Goal: Task Accomplishment & Management: Complete application form

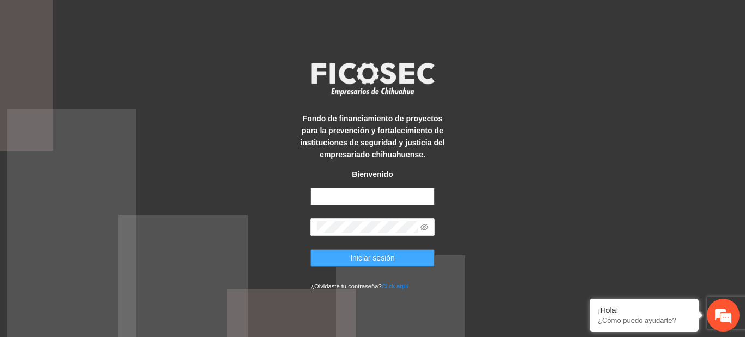
type input "**********"
click at [391, 255] on span "Iniciar sesión" at bounding box center [372, 258] width 45 height 12
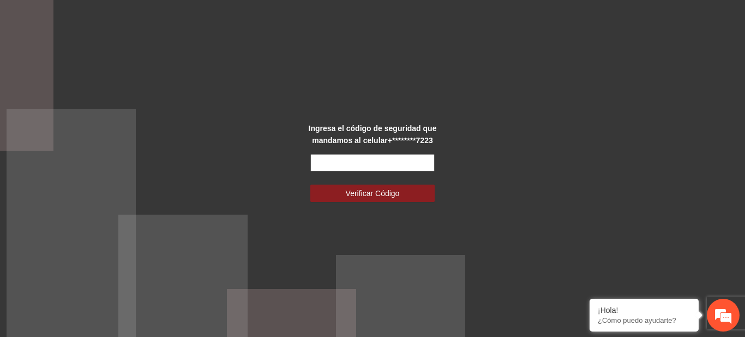
click at [365, 161] on input "text" at bounding box center [372, 162] width 124 height 17
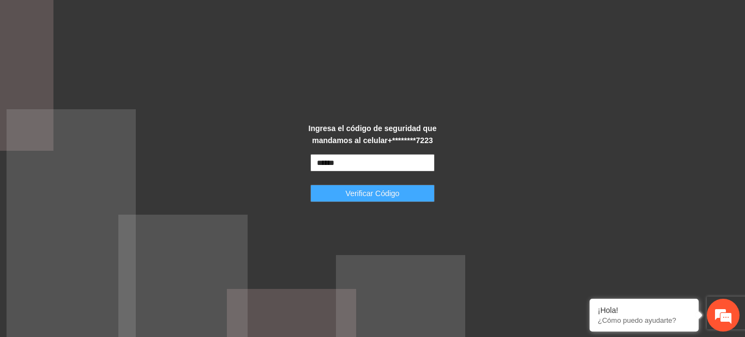
type input "******"
click at [365, 196] on span "Verificar Código" at bounding box center [373, 193] width 54 height 12
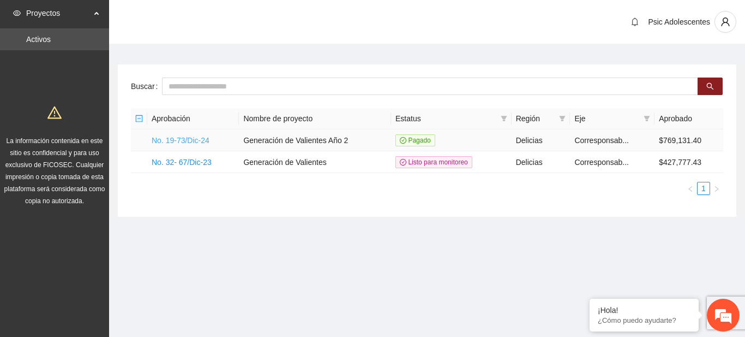
click at [172, 136] on link "No. 19-73/Dic-24" at bounding box center [181, 140] width 58 height 9
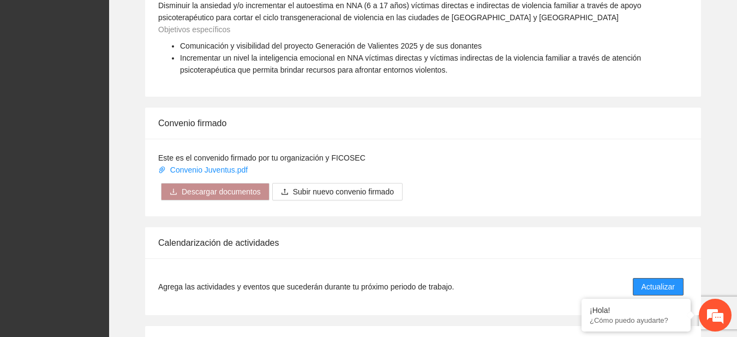
click at [650, 291] on span "Actualizar" at bounding box center [658, 286] width 33 height 12
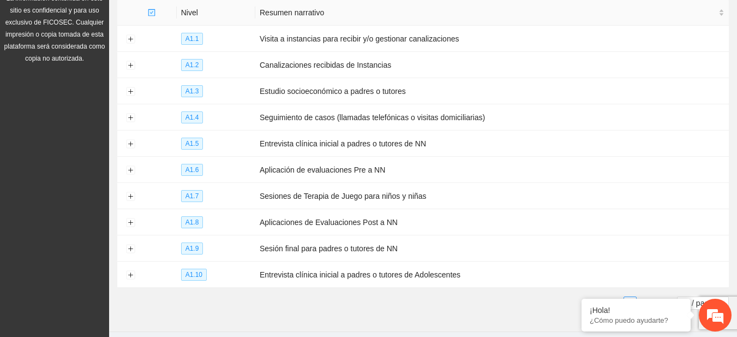
scroll to position [176, 0]
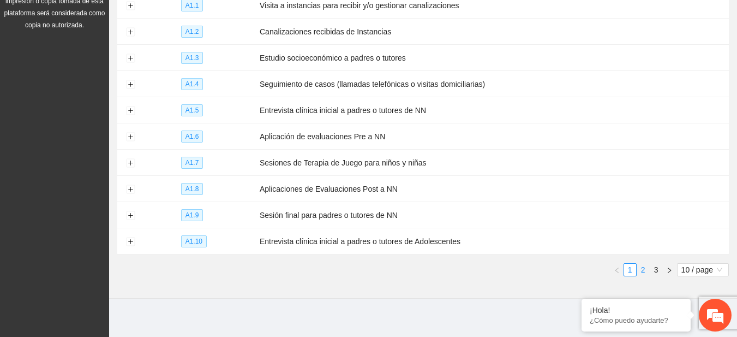
click at [637, 264] on link "2" at bounding box center [643, 270] width 12 height 12
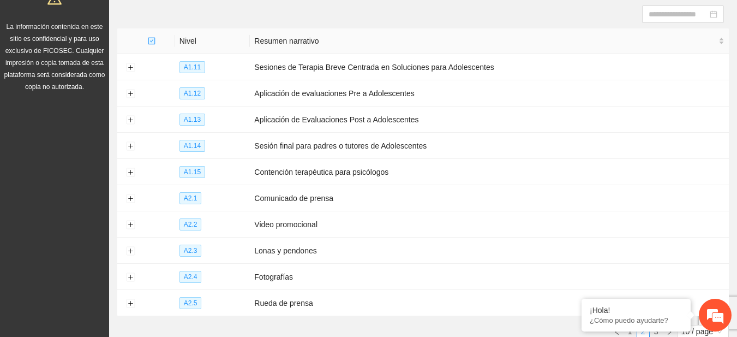
scroll to position [110, 0]
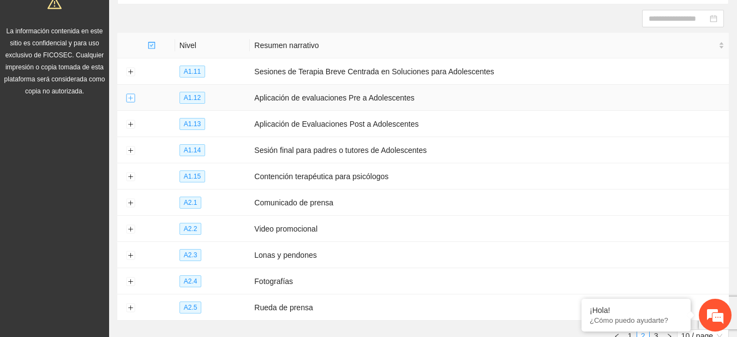
click at [128, 94] on button "Expand row" at bounding box center [130, 98] width 9 height 9
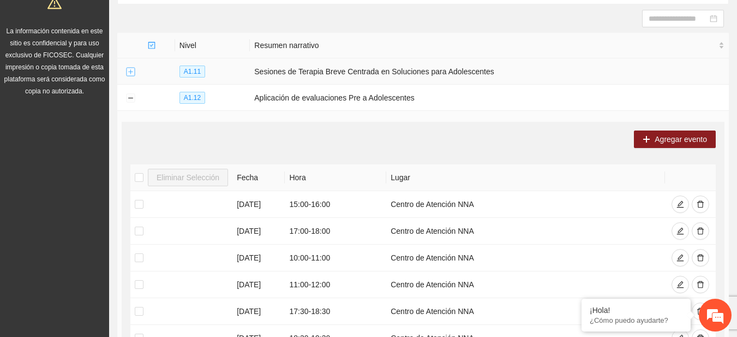
click at [129, 74] on button "Expand row" at bounding box center [130, 72] width 9 height 9
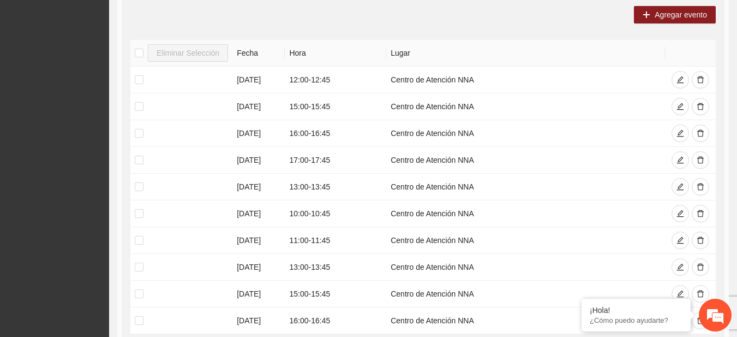
scroll to position [206, 0]
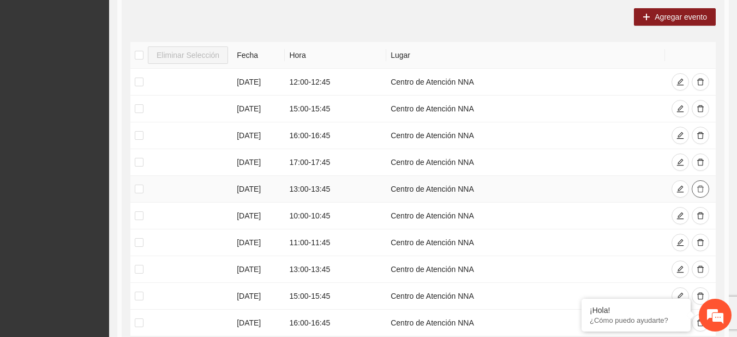
click at [703, 188] on icon "delete" at bounding box center [701, 189] width 8 height 8
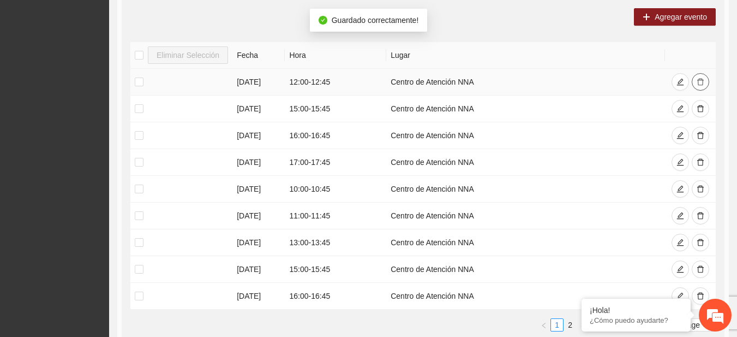
click at [695, 83] on button "button" at bounding box center [700, 81] width 17 height 17
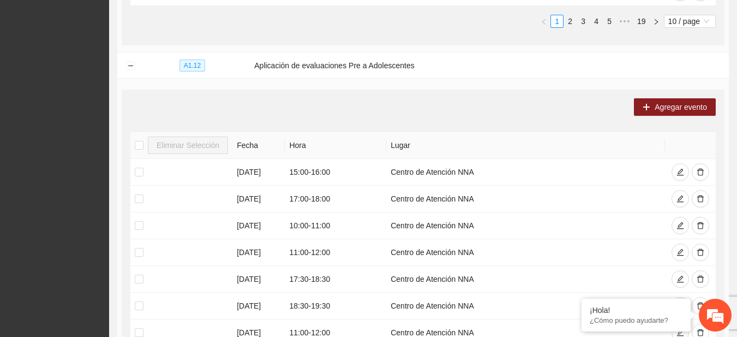
scroll to position [476, 0]
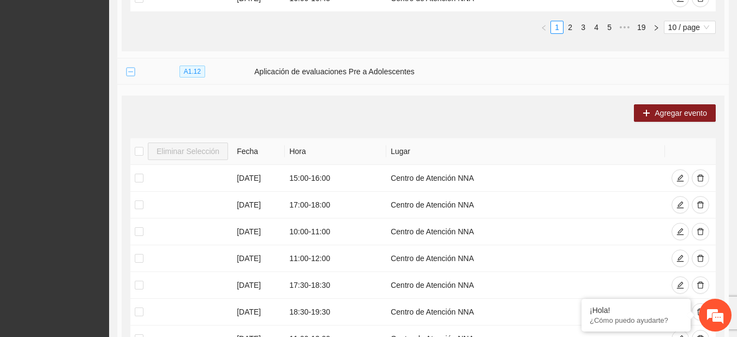
click at [127, 70] on button "Collapse row" at bounding box center [130, 72] width 9 height 9
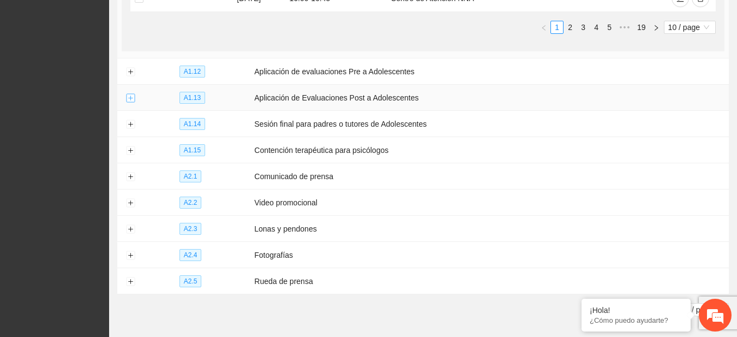
click at [130, 98] on button "Expand row" at bounding box center [130, 98] width 9 height 9
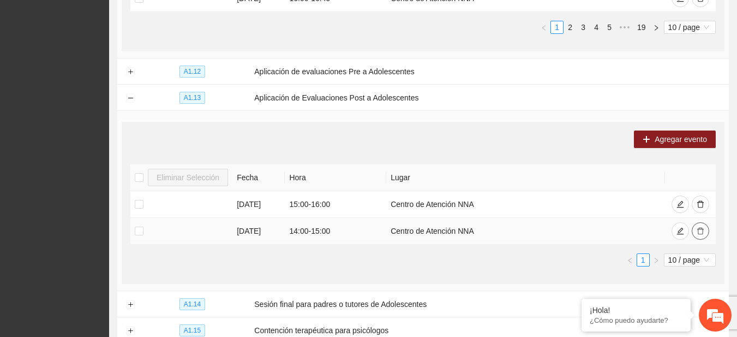
click at [702, 228] on icon "delete" at bounding box center [701, 231] width 8 height 8
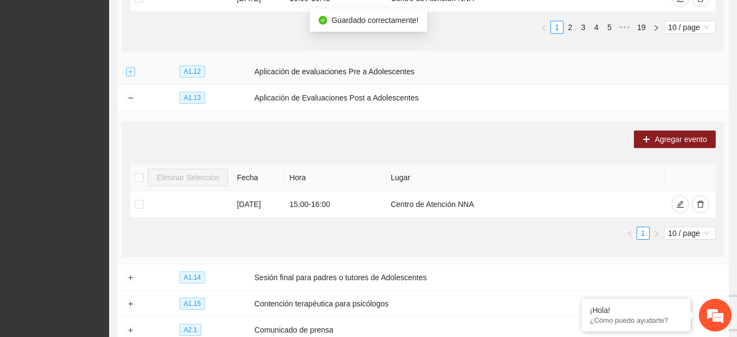
click at [127, 75] on button "Expand row" at bounding box center [130, 72] width 9 height 9
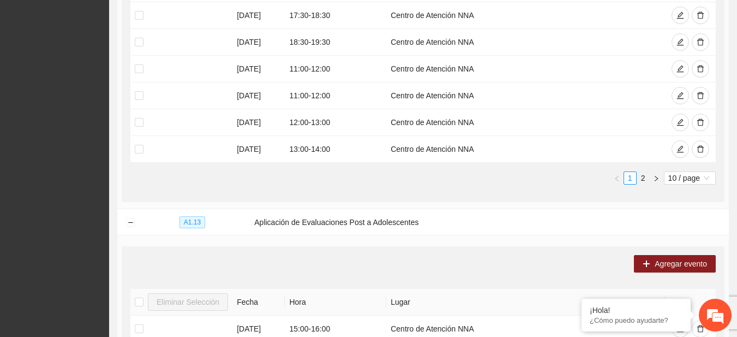
scroll to position [756, 0]
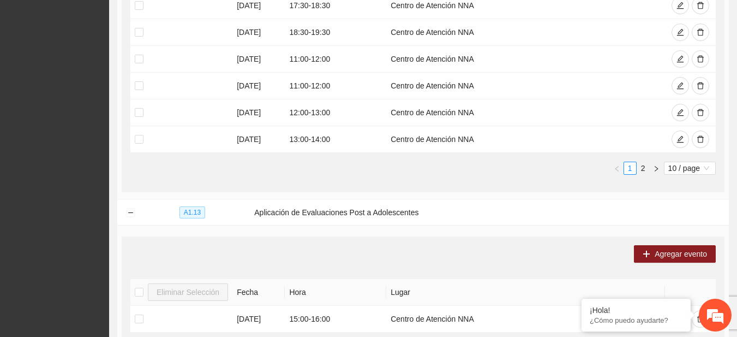
click at [472, 195] on td "Agregar evento Eliminar Selección Fecha Hora Lugar [DATE] 15:00 - 16:00 Centro …" at bounding box center [423, 2] width 612 height 394
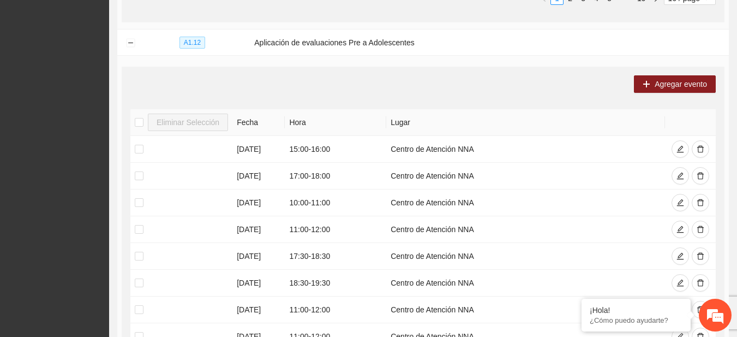
scroll to position [507, 0]
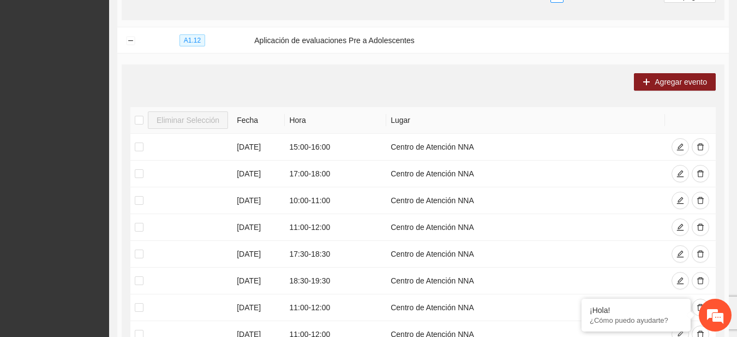
click at [735, 172] on section "Calendarización Aquí puedes ver los eventos programados dentro de las actividad…" at bounding box center [423, 196] width 628 height 1317
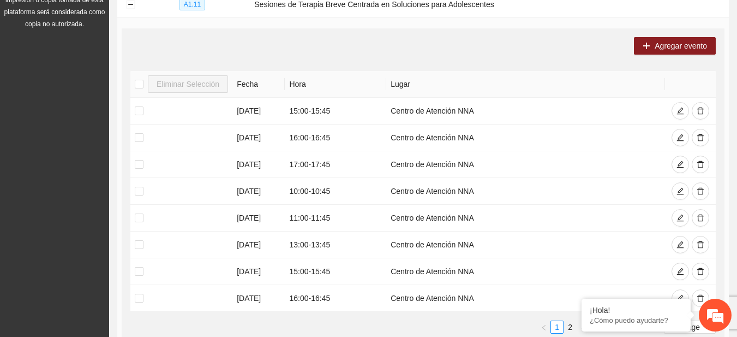
scroll to position [153, 0]
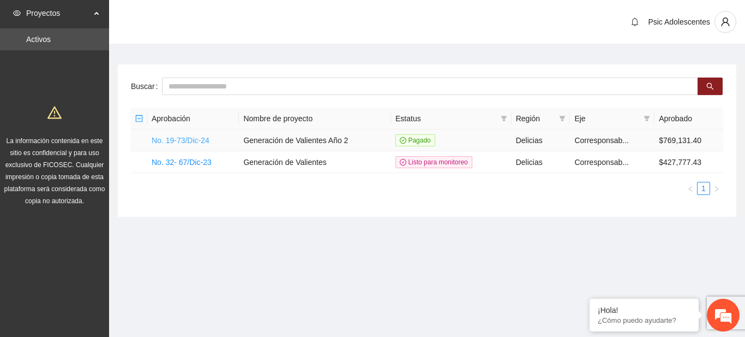
click at [196, 139] on link "No. 19-73/Dic-24" at bounding box center [181, 140] width 58 height 9
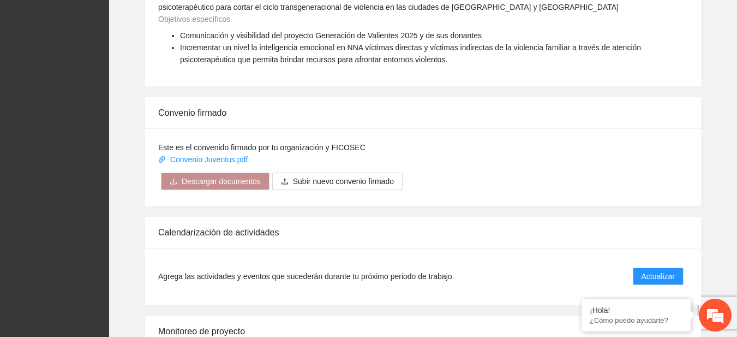
scroll to position [888, 0]
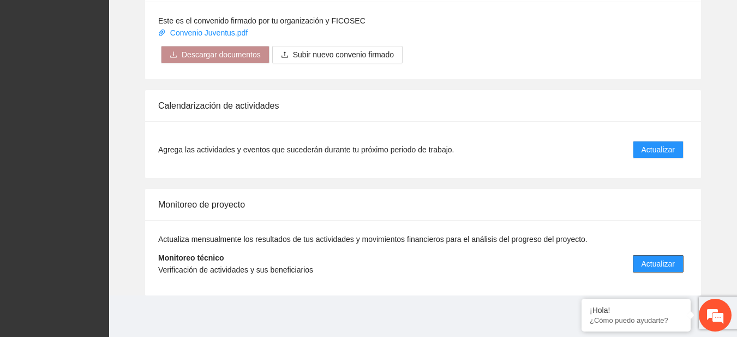
click at [655, 256] on button "Actualizar" at bounding box center [658, 263] width 51 height 17
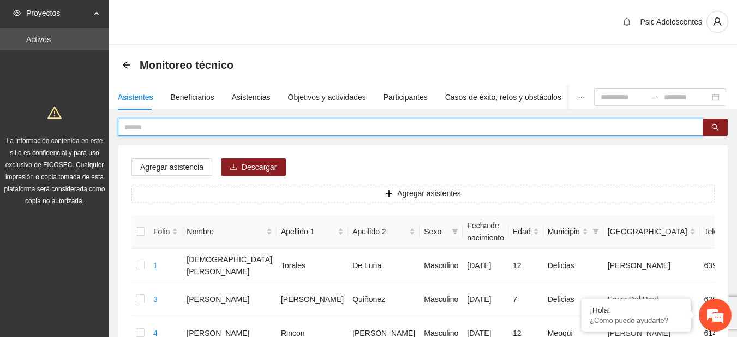
click at [302, 133] on input "text" at bounding box center [406, 127] width 564 height 12
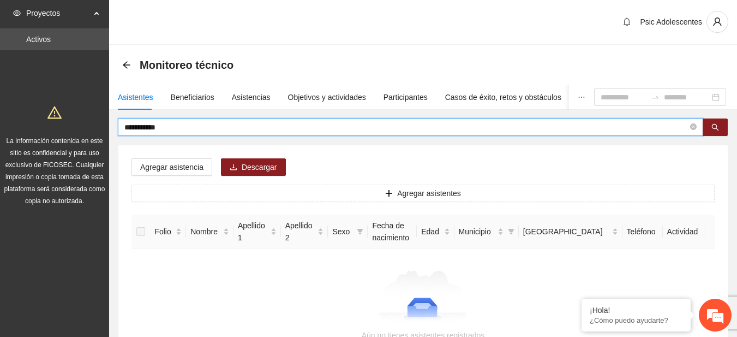
type input "**********"
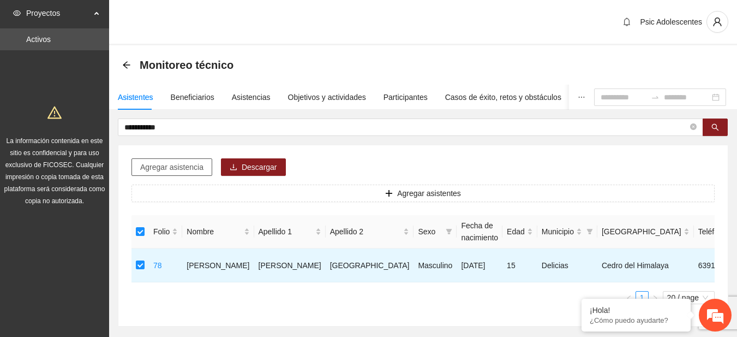
click at [166, 170] on span "Agregar asistencia" at bounding box center [171, 167] width 63 height 12
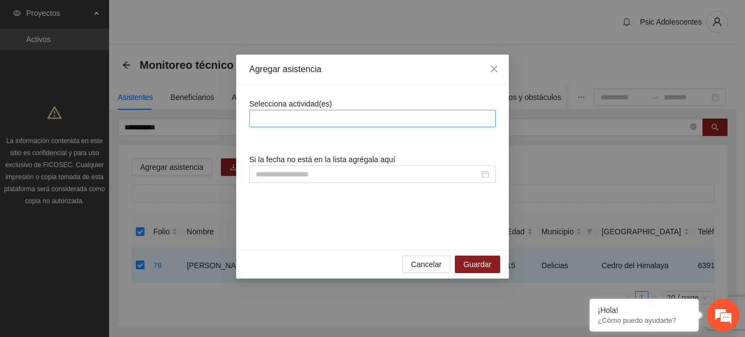
click at [292, 111] on div at bounding box center [372, 118] width 247 height 17
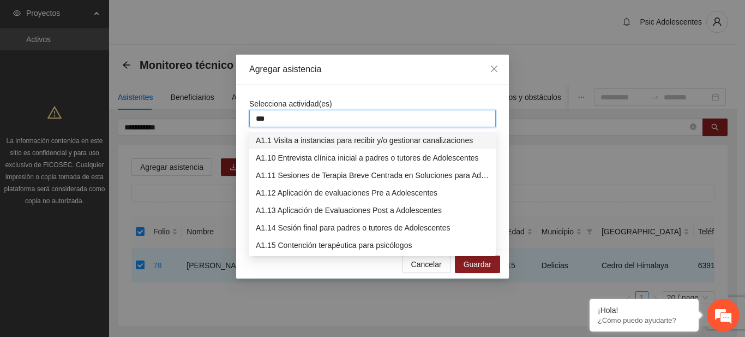
type input "****"
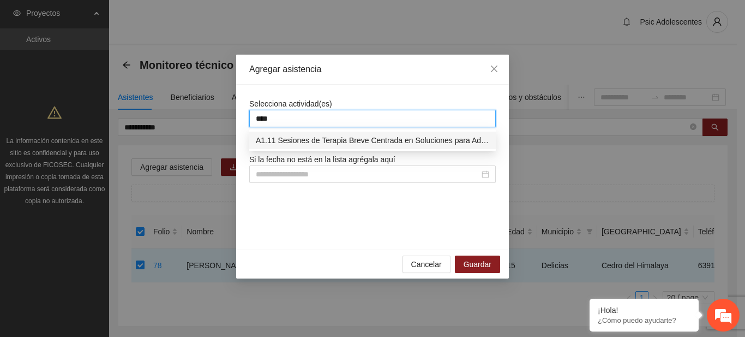
click at [294, 137] on div "A1.11 Sesiones de Terapia Breve Centrada en Soluciones para Adolescentes" at bounding box center [373, 140] width 234 height 12
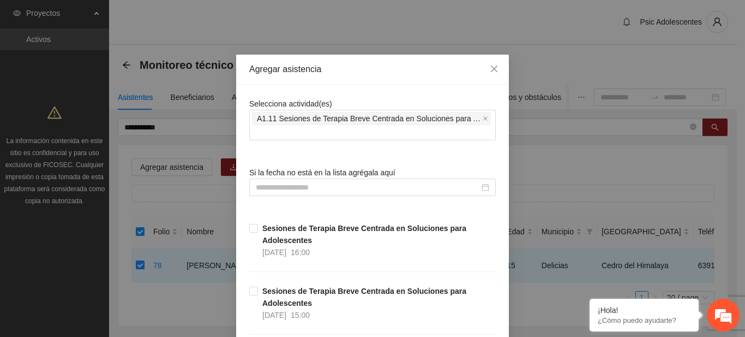
click at [347, 104] on div "Selecciona actividad(es) A1.11 Sesiones de Terapia Breve Centrada en Soluciones…" at bounding box center [372, 119] width 247 height 43
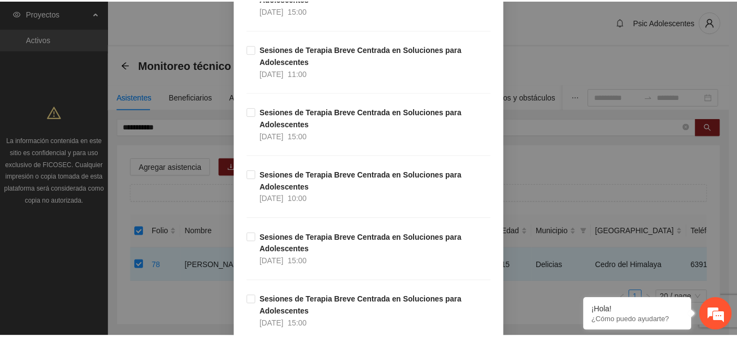
scroll to position [11512, 0]
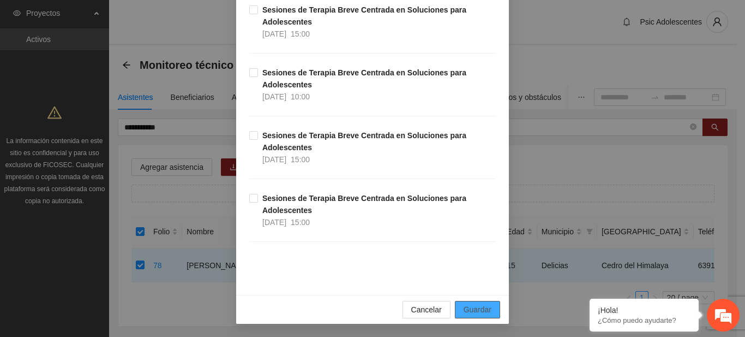
click at [469, 310] on span "Guardar" at bounding box center [478, 309] width 28 height 12
